Goal: Information Seeking & Learning: Learn about a topic

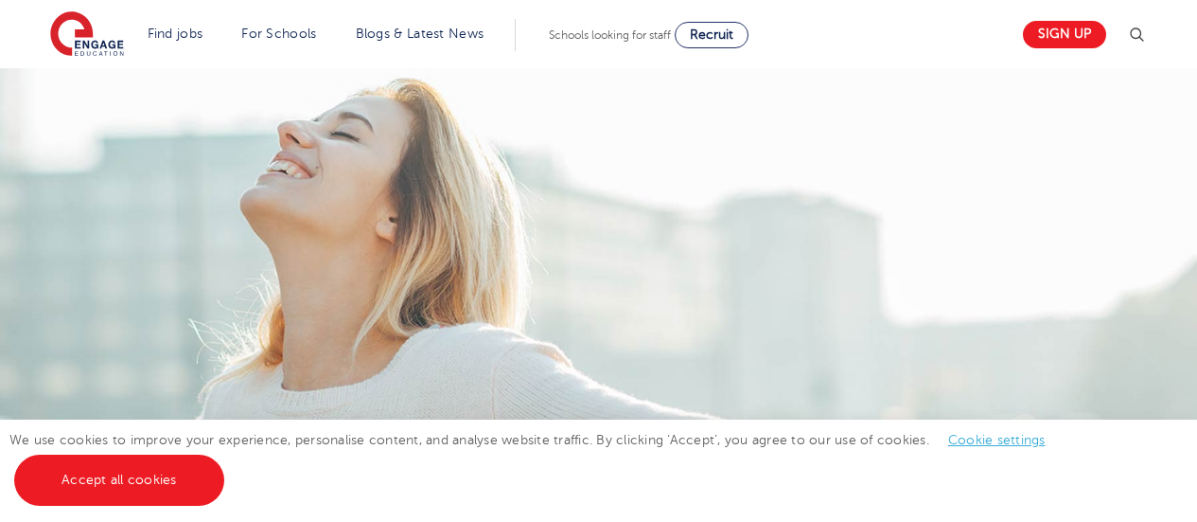
scroll to position [2226, 0]
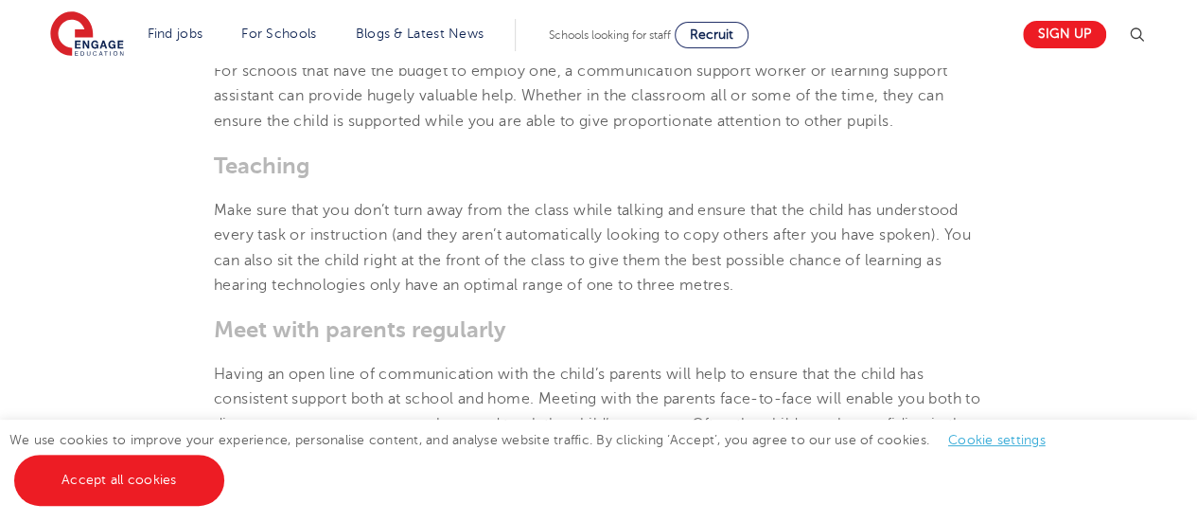
scroll to position [2860, 0]
drag, startPoint x: 744, startPoint y: 281, endPoint x: 203, endPoint y: 215, distance: 545.5
copy span "Make sure that you don’t turn away from the class while talking and ensure that…"
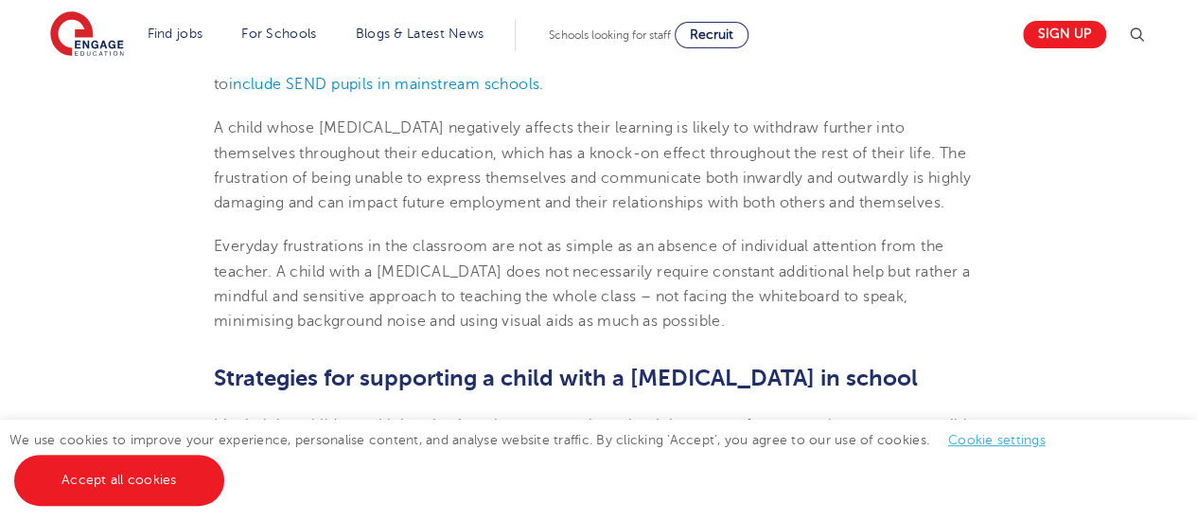
scroll to position [2231, 0]
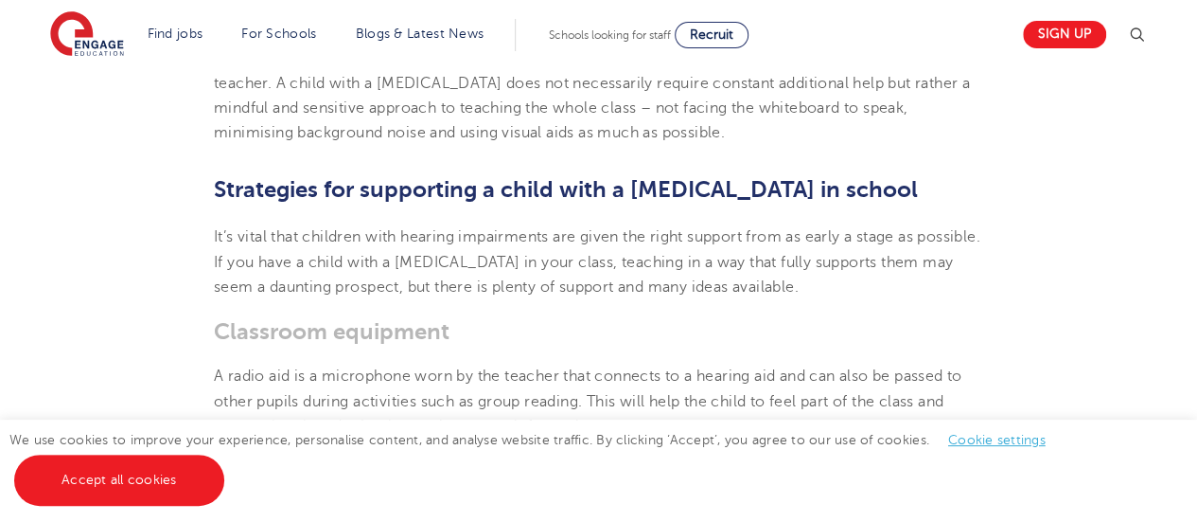
scroll to position [2363, 0]
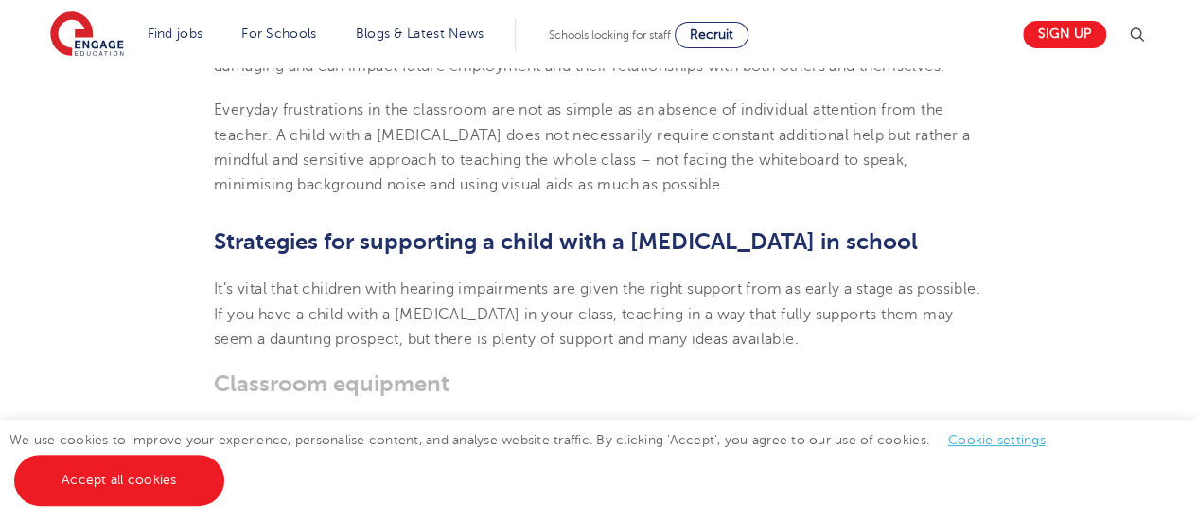
drag, startPoint x: 757, startPoint y: 187, endPoint x: 274, endPoint y: 135, distance: 485.5
click at [274, 135] on p "Everyday frustrations in the classroom are not as simple as an absence of indiv…" at bounding box center [599, 146] width 770 height 99
copy span "A child with a [MEDICAL_DATA] does not necessarily require constant additional …"
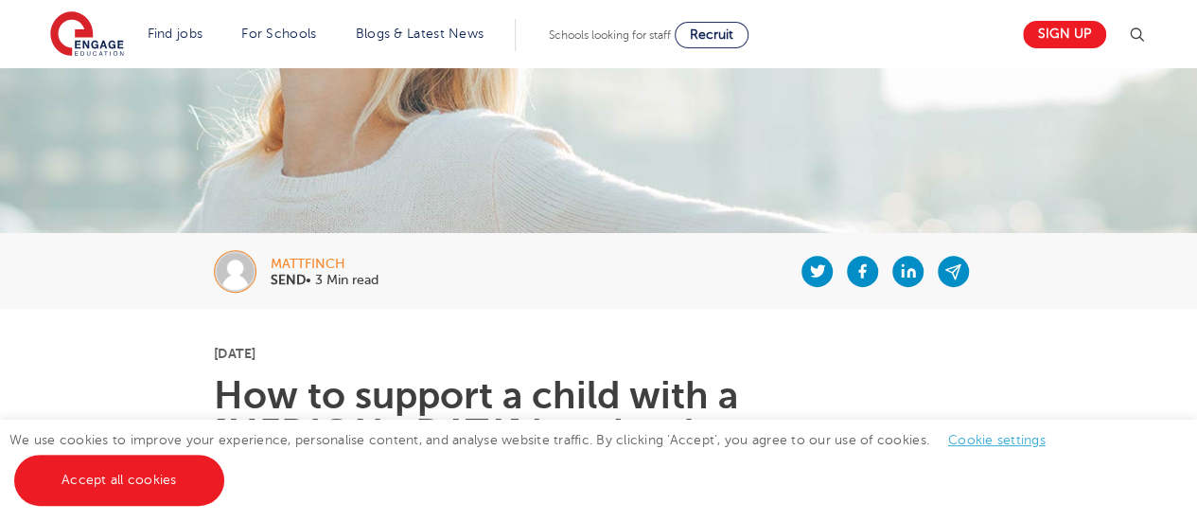
scroll to position [210, 0]
